Goal: Task Accomplishment & Management: Use online tool/utility

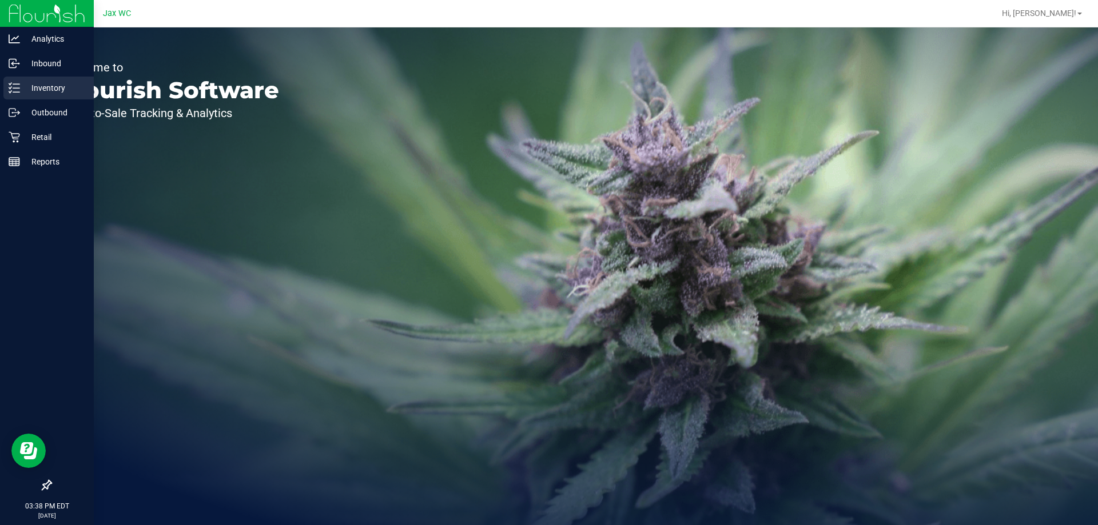
click at [19, 88] on line at bounding box center [16, 88] width 6 height 0
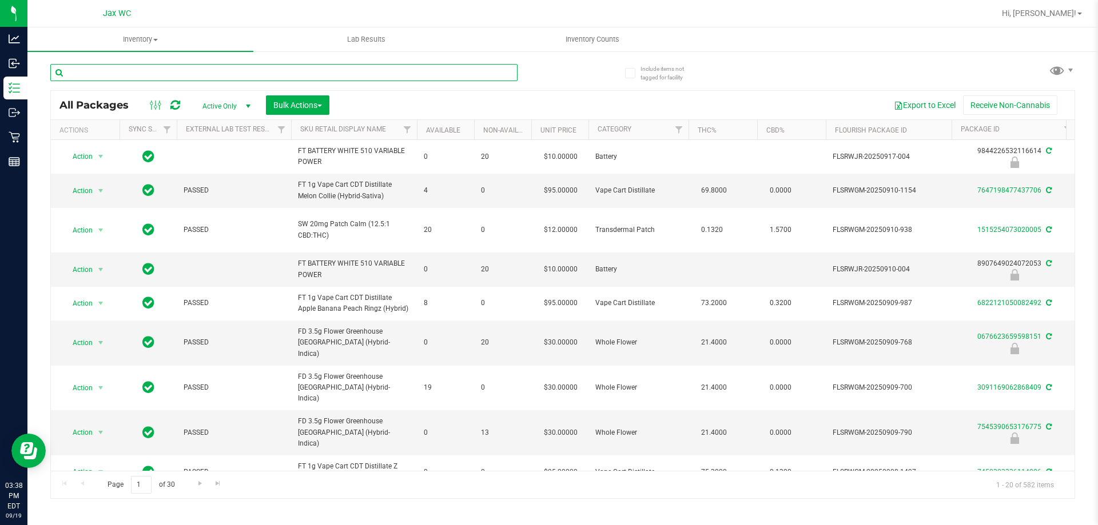
click at [130, 74] on input "text" at bounding box center [283, 72] width 467 height 17
type input "5633882361317541"
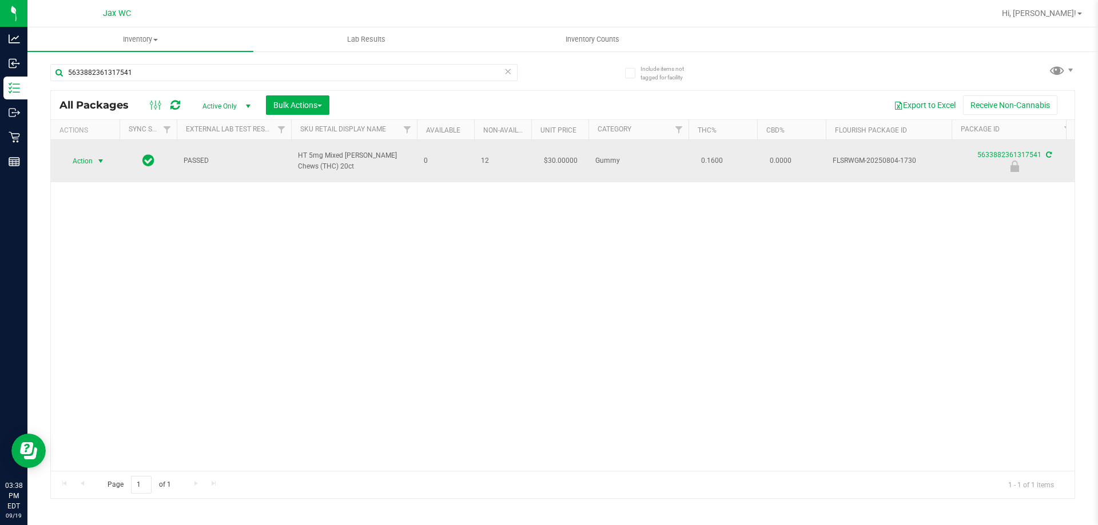
click at [82, 155] on span "Action" at bounding box center [77, 161] width 31 height 16
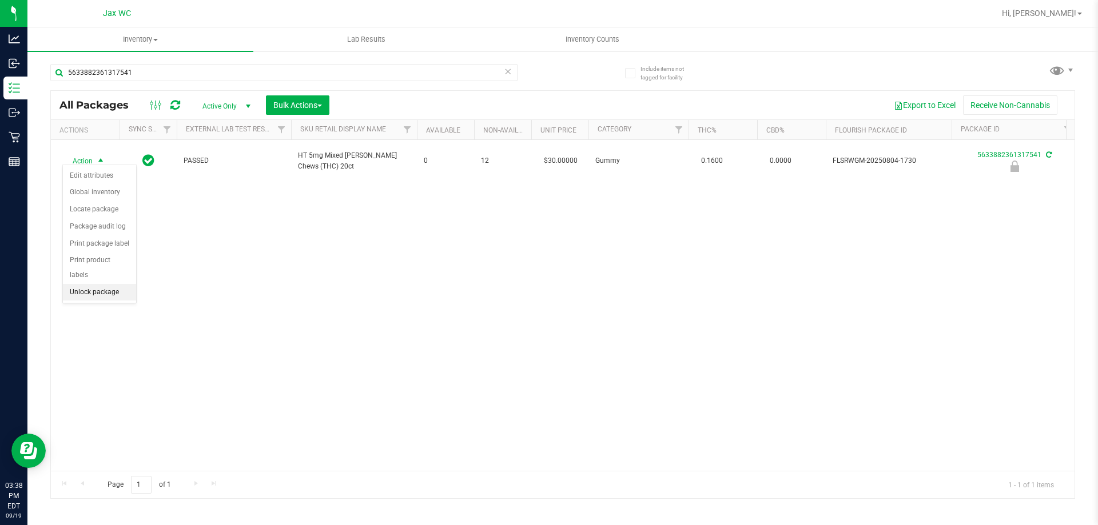
click at [106, 284] on li "Unlock package" at bounding box center [99, 292] width 73 height 17
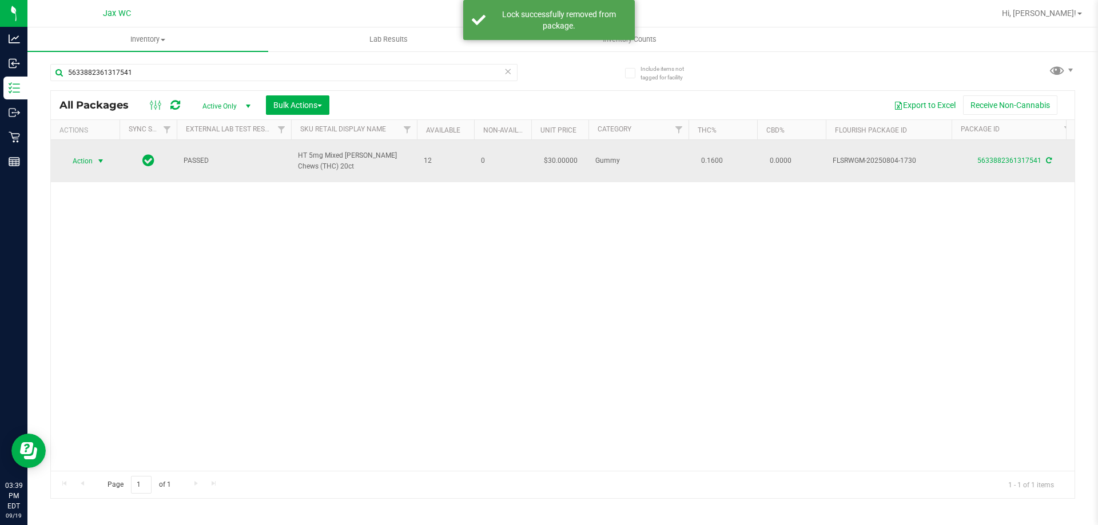
click at [86, 158] on span "Action" at bounding box center [77, 161] width 31 height 16
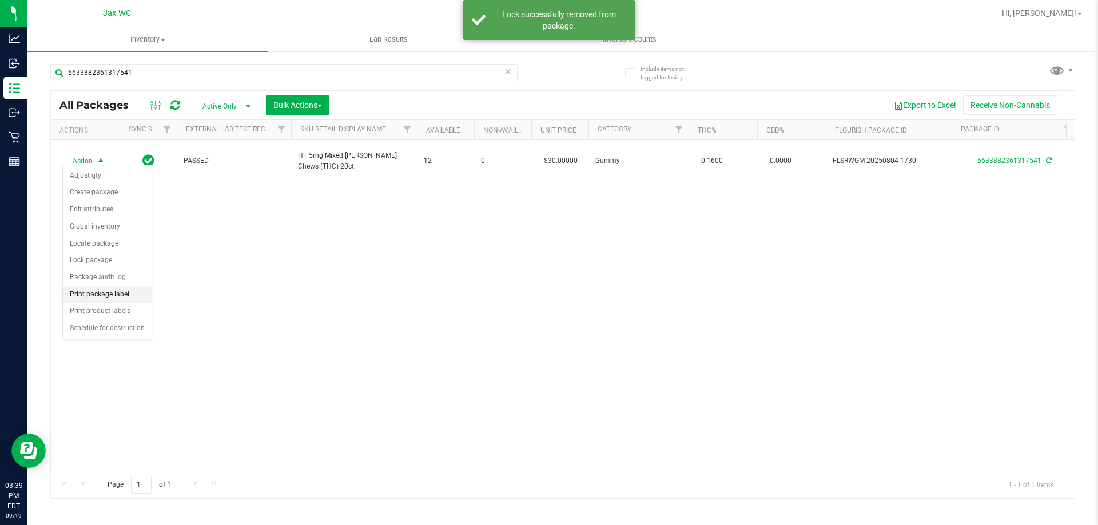
click at [122, 291] on li "Print package label" at bounding box center [107, 294] width 89 height 17
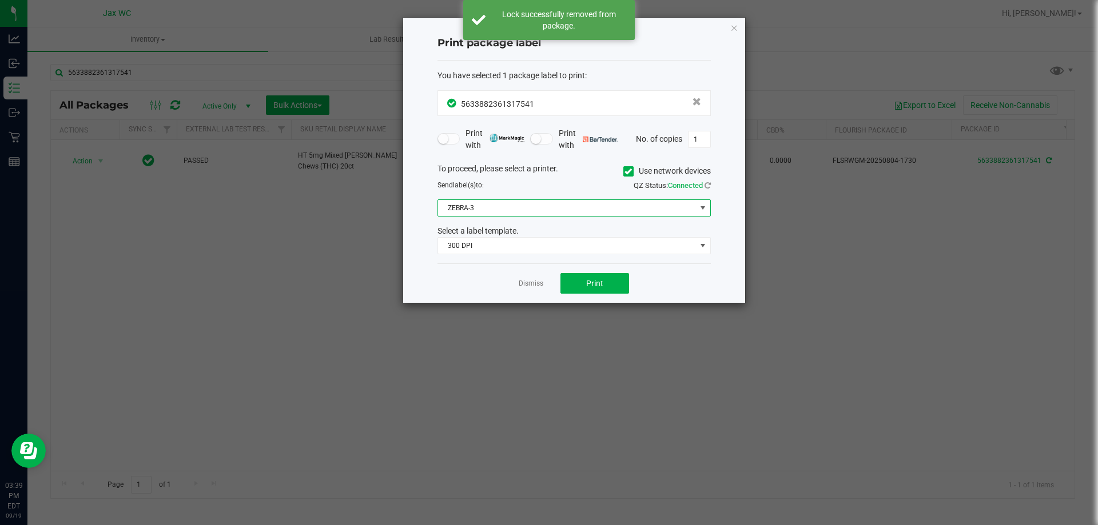
click at [529, 203] on span "ZEBRA-3" at bounding box center [567, 208] width 258 height 16
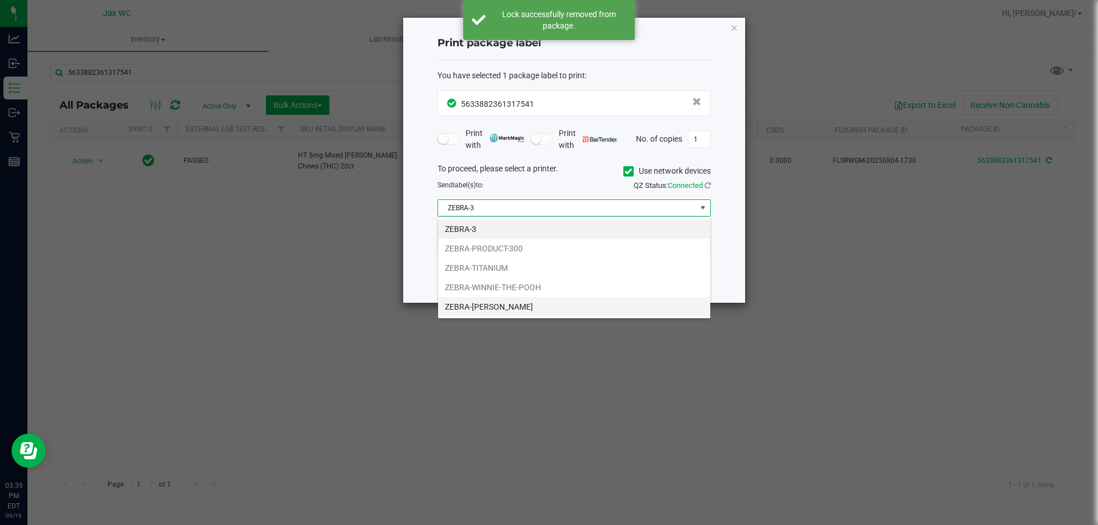
scroll to position [17, 273]
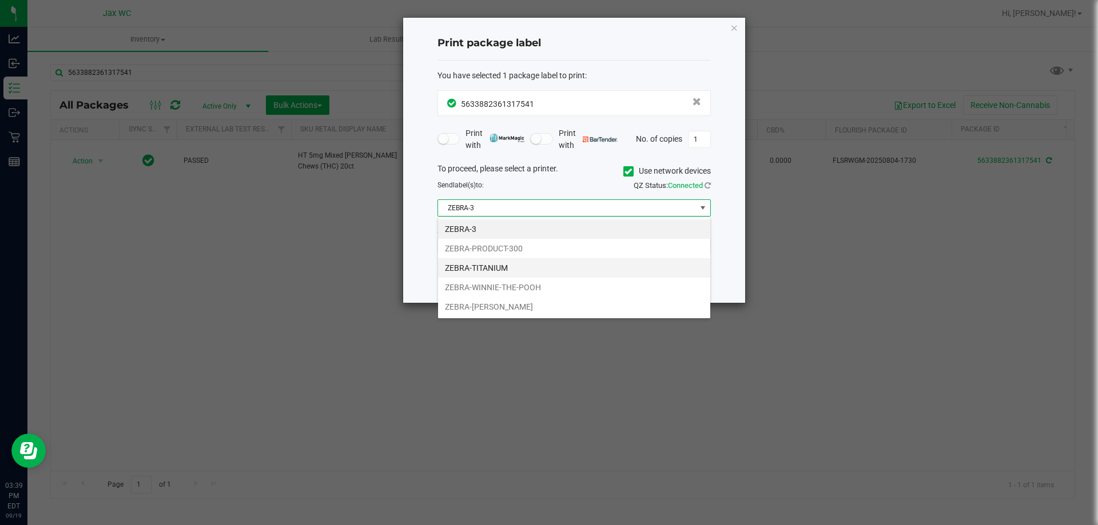
click at [524, 268] on li "ZEBRA-TITANIUM" at bounding box center [574, 267] width 272 height 19
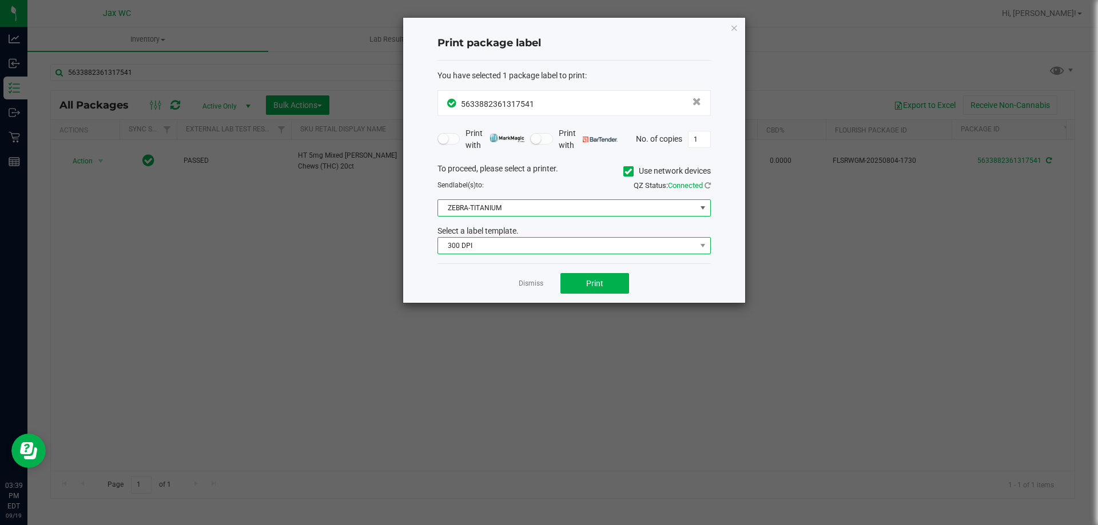
click at [490, 245] on span "300 DPI" at bounding box center [567, 246] width 258 height 16
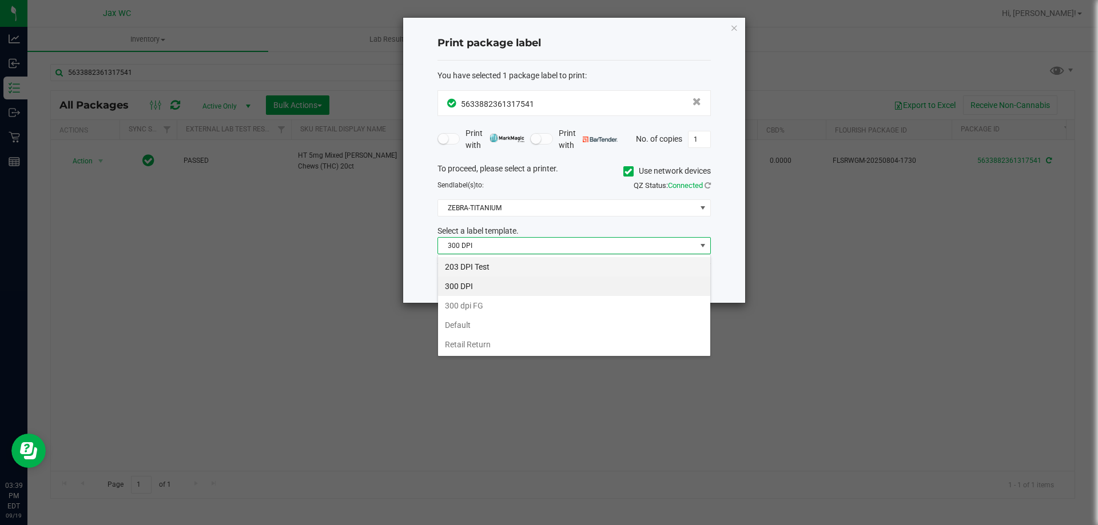
click at [499, 270] on li "203 DPI Test" at bounding box center [574, 266] width 272 height 19
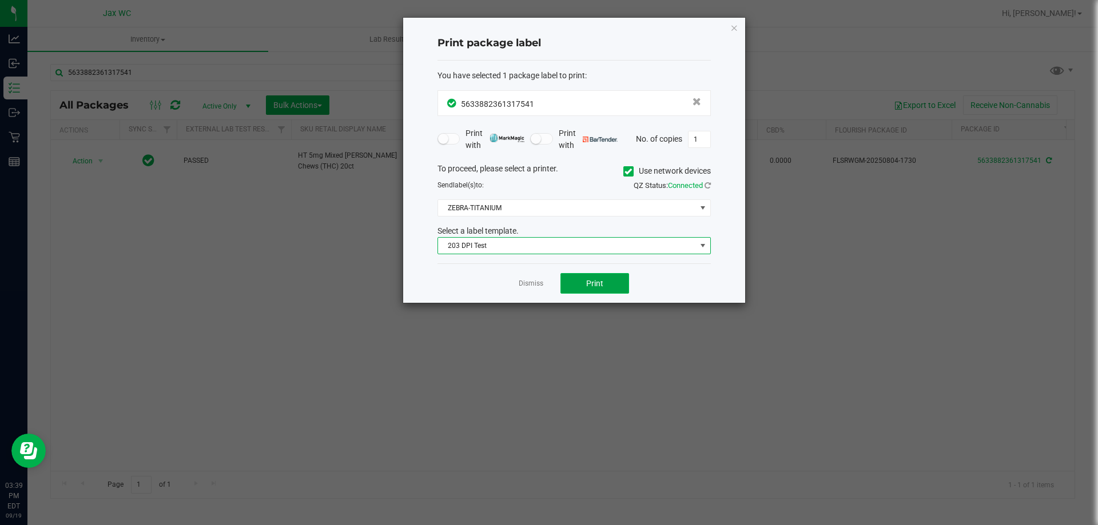
click at [602, 286] on span "Print" at bounding box center [594, 283] width 17 height 9
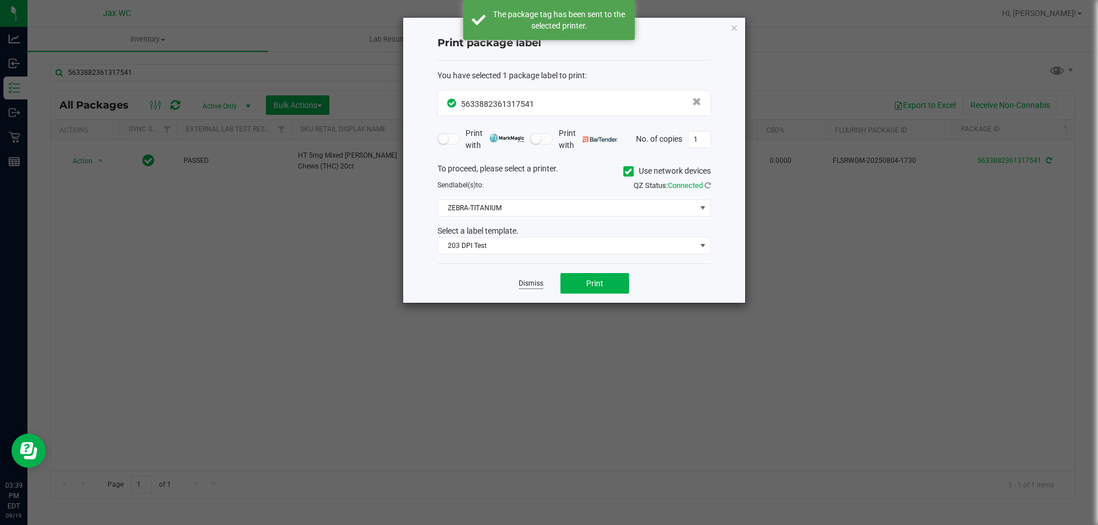
click at [527, 281] on link "Dismiss" at bounding box center [531, 284] width 25 height 10
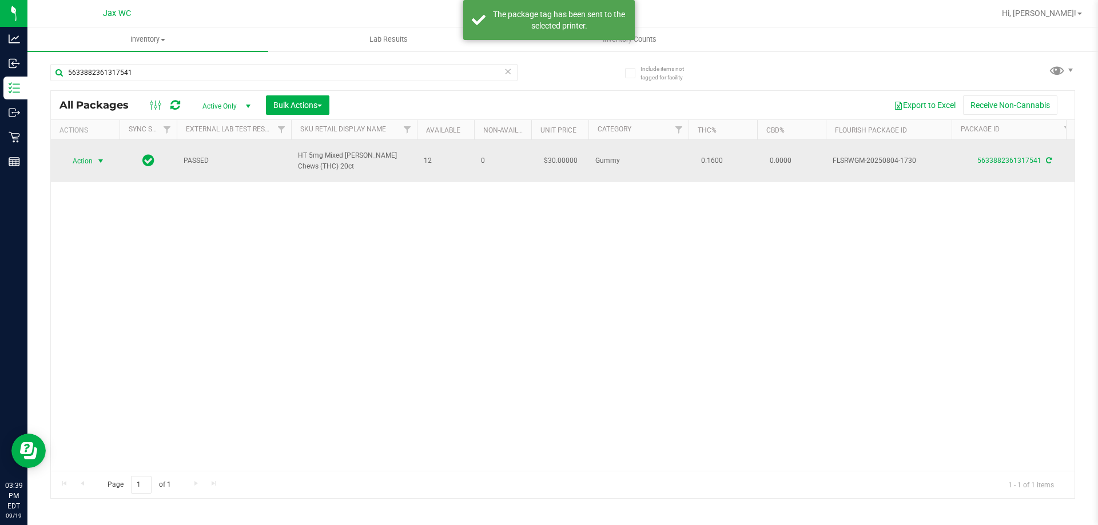
click at [73, 157] on span "Action" at bounding box center [77, 161] width 31 height 16
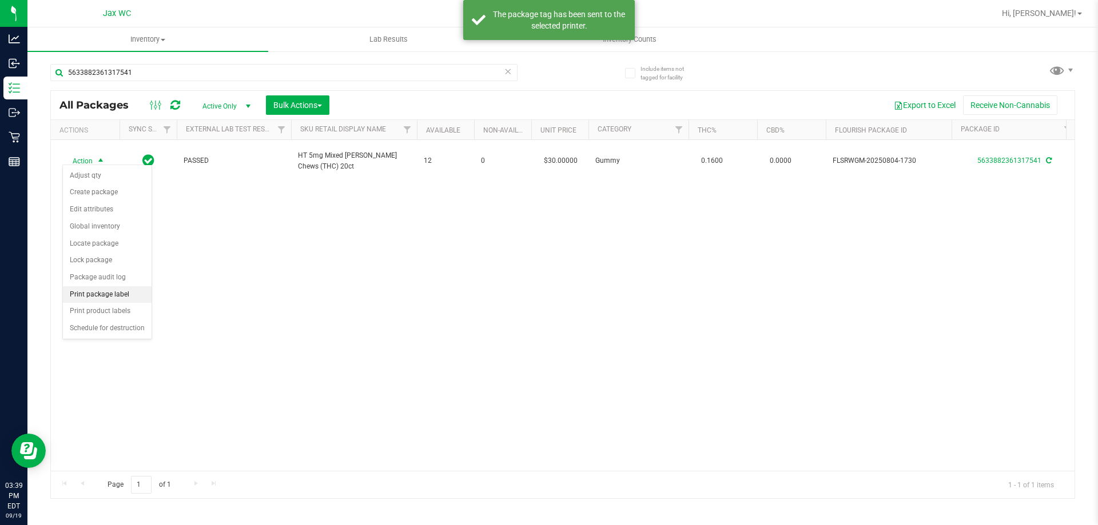
click at [117, 297] on li "Print package label" at bounding box center [107, 294] width 89 height 17
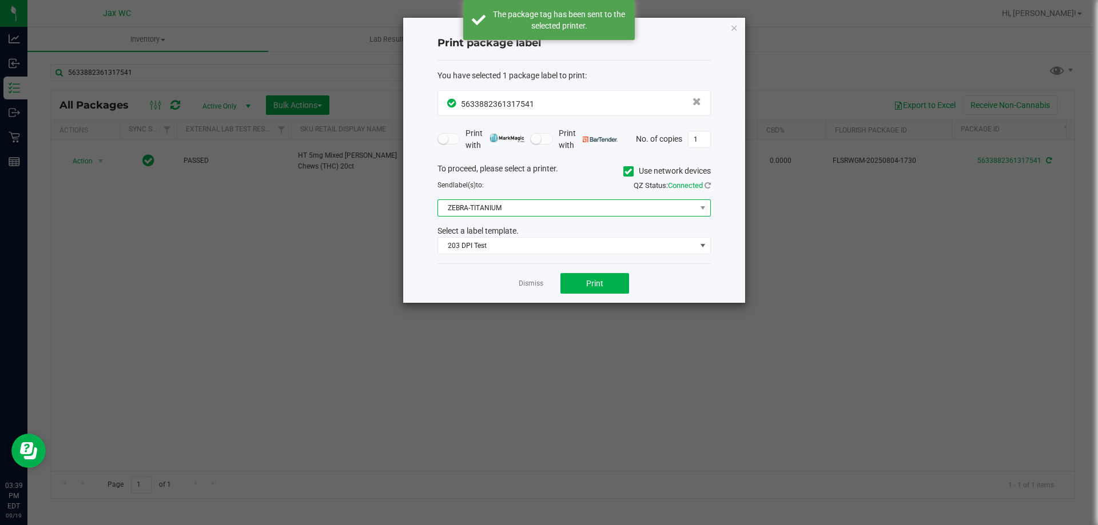
click at [503, 207] on span "ZEBRA-TITANIUM" at bounding box center [567, 208] width 258 height 16
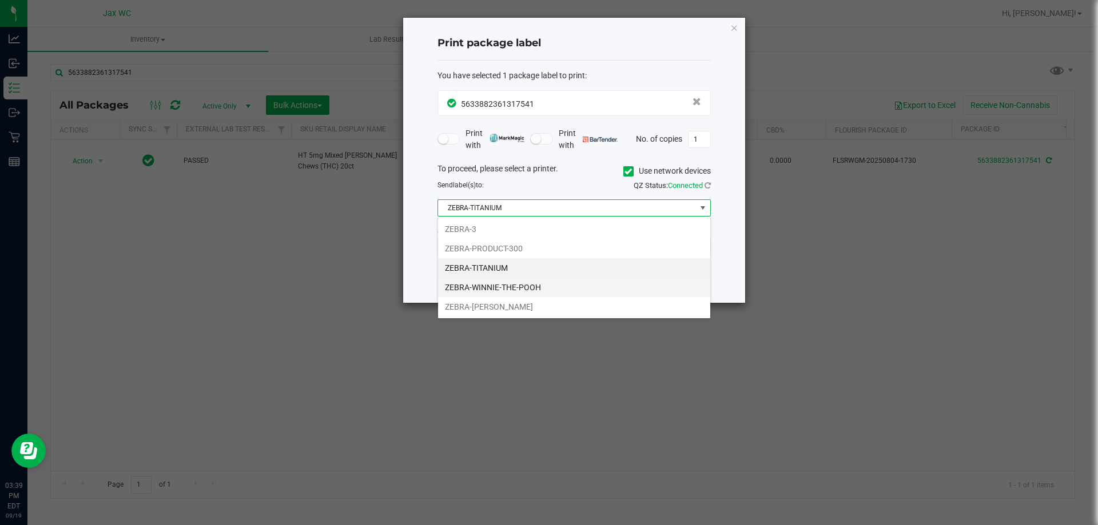
click at [507, 290] on li "ZEBRA-WINNIE-THE-POOH" at bounding box center [574, 287] width 272 height 19
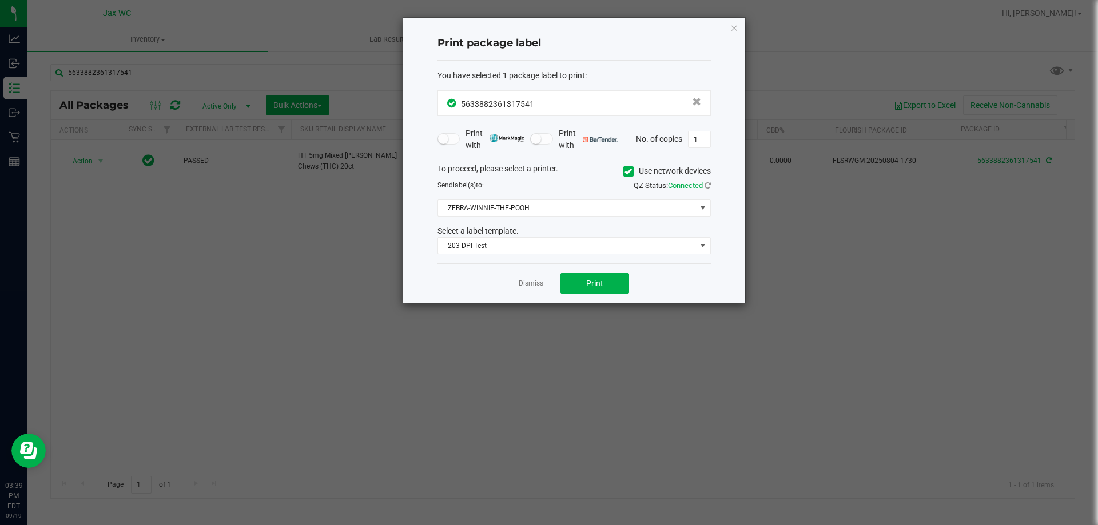
click at [535, 276] on div "Dismiss Print" at bounding box center [573, 283] width 273 height 39
click at [527, 284] on link "Dismiss" at bounding box center [531, 284] width 25 height 10
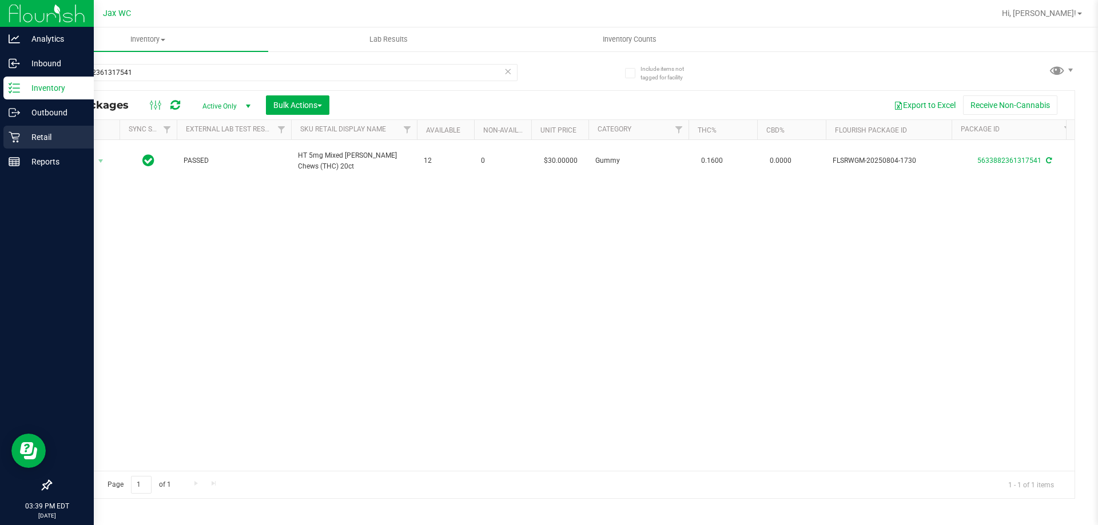
click at [19, 143] on div "Retail" at bounding box center [48, 137] width 90 height 23
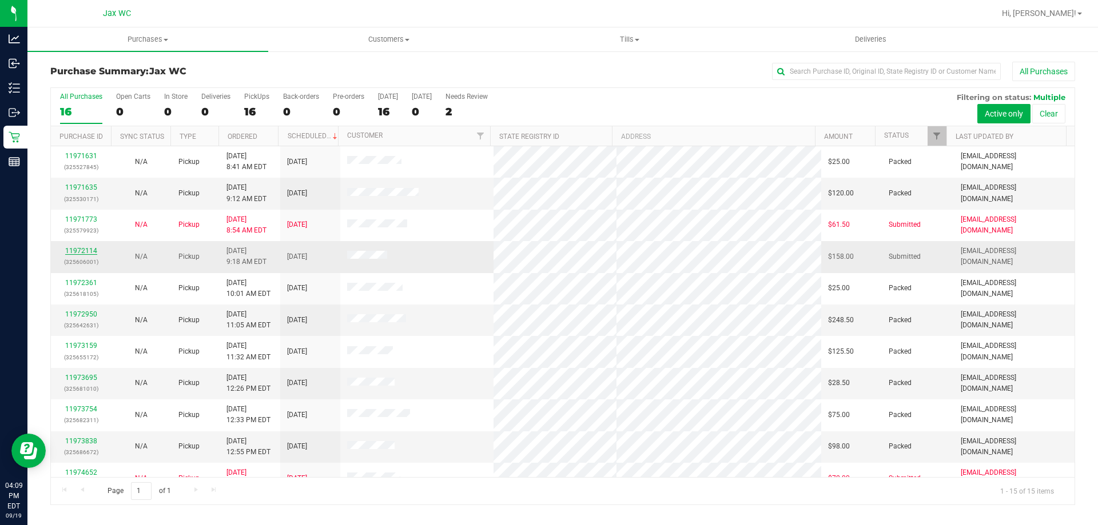
click at [89, 252] on link "11972114" at bounding box center [81, 251] width 32 height 8
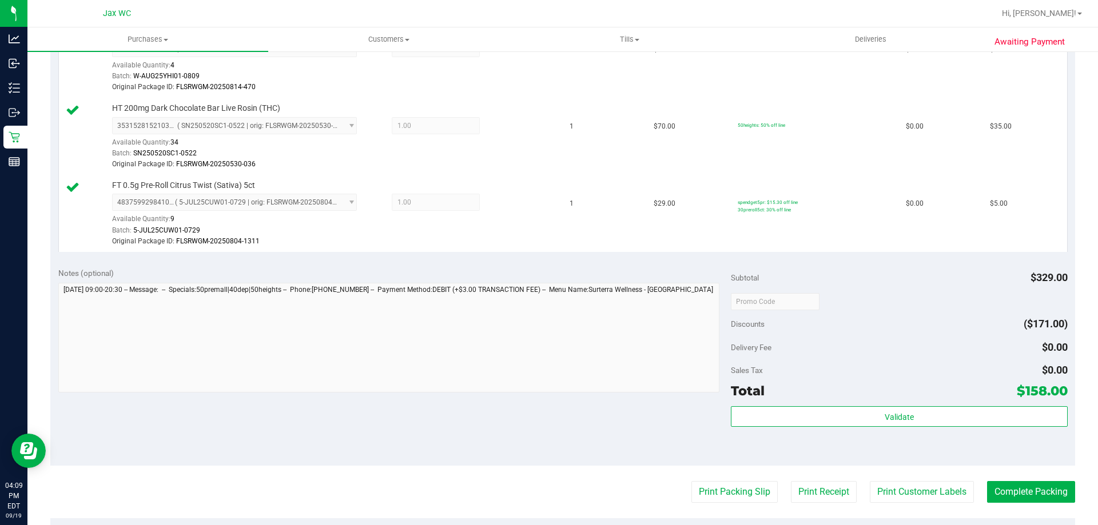
scroll to position [686, 0]
